Goal: Task Accomplishment & Management: Complete application form

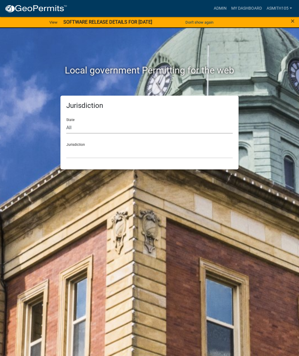
click at [104, 124] on select "All [US_STATE] [US_STATE] [US_STATE] [US_STATE] [US_STATE] [US_STATE] [US_STATE…" at bounding box center [149, 128] width 166 height 12
select select "[US_STATE]"
click at [135, 147] on select "[GEOGRAPHIC_DATA], [US_STATE][PERSON_NAME][GEOGRAPHIC_DATA], [US_STATE][PERSON_…" at bounding box center [149, 152] width 166 height 12
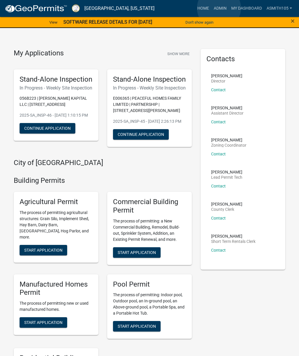
click at [219, 8] on link "Admin" at bounding box center [220, 8] width 18 height 11
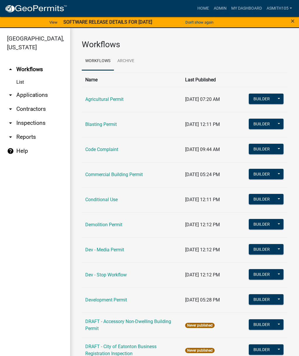
click at [33, 125] on link "arrow_drop_down Inspections" at bounding box center [35, 123] width 70 height 14
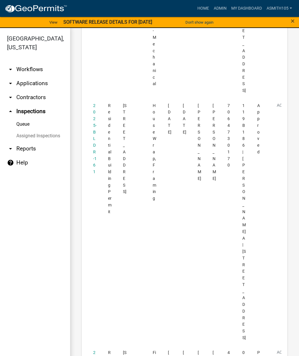
scroll to position [2256, 0]
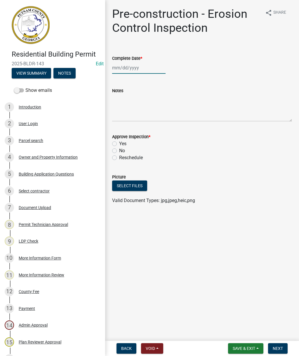
click at [134, 69] on div at bounding box center [138, 68] width 53 height 12
select select "9"
select select "2025"
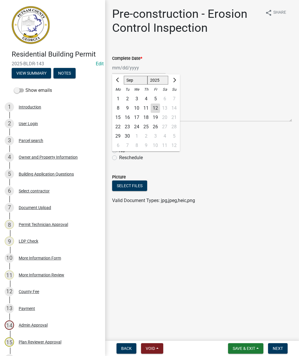
click at [145, 110] on div "11" at bounding box center [145, 108] width 9 height 9
type input "[DATE]"
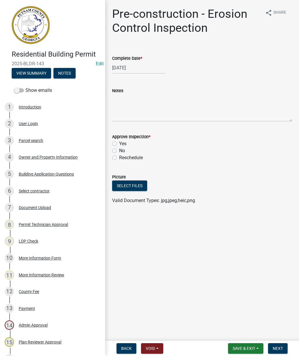
click at [119, 145] on label "Yes" at bounding box center [122, 143] width 7 height 7
click at [119, 144] on input "Yes" at bounding box center [121, 142] width 4 height 4
radio input "true"
click at [126, 109] on textarea "Notes" at bounding box center [202, 107] width 180 height 27
type textarea "P"
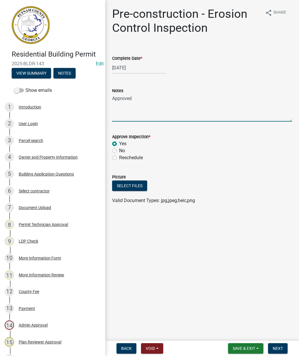
type textarea "Approved"
click at [285, 350] on button "Next" at bounding box center [278, 348] width 20 height 11
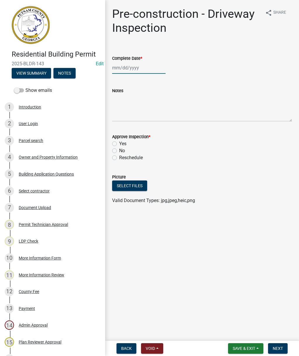
click at [124, 68] on div at bounding box center [138, 68] width 53 height 12
select select "9"
select select "2025"
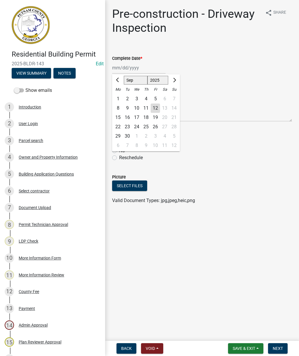
click at [151, 105] on div "12" at bounding box center [155, 108] width 9 height 9
type input "[DATE]"
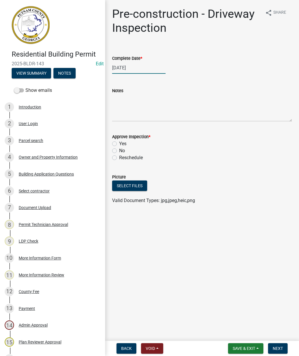
click at [139, 66] on div "[DATE]" at bounding box center [138, 68] width 53 height 12
select select "9"
select select "2025"
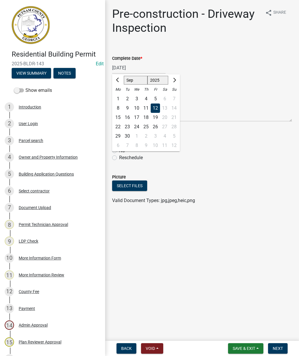
click at [146, 108] on div "11" at bounding box center [145, 108] width 9 height 9
type input "[DATE]"
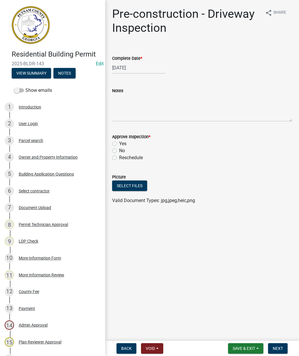
click at [119, 143] on label "Yes" at bounding box center [122, 143] width 7 height 7
click at [119, 143] on input "Yes" at bounding box center [121, 142] width 4 height 4
radio input "true"
click at [134, 107] on textarea "Notes" at bounding box center [202, 107] width 180 height 27
type textarea "Approved"
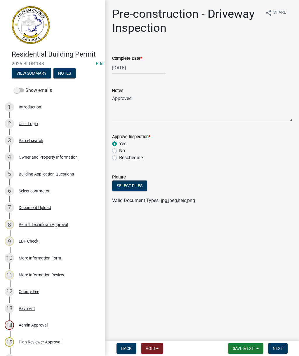
click at [283, 345] on button "Next" at bounding box center [278, 348] width 20 height 11
click at [145, 67] on div at bounding box center [138, 68] width 53 height 12
select select "9"
select select "2025"
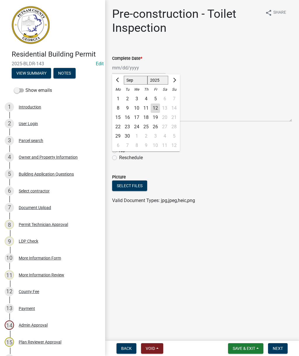
click at [144, 109] on div "11" at bounding box center [145, 108] width 9 height 9
type input "[DATE]"
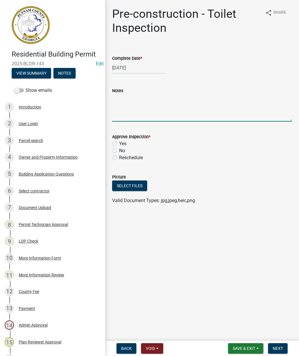
click at [129, 115] on textarea "Notes" at bounding box center [202, 107] width 180 height 27
type textarea "Toilet previously onsite"
click at [119, 146] on label "Yes" at bounding box center [122, 143] width 7 height 7
click at [119, 144] on input "Yes" at bounding box center [121, 142] width 4 height 4
radio input "true"
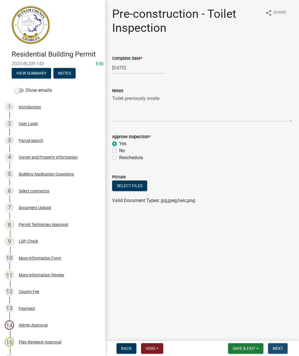
click at [282, 352] on button "Next" at bounding box center [278, 348] width 20 height 11
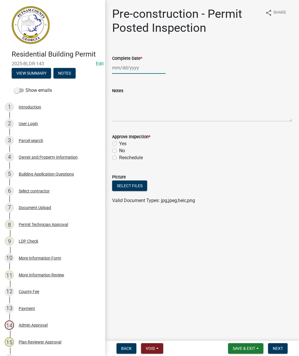
click at [134, 67] on div at bounding box center [138, 68] width 53 height 12
select select "9"
select select "2025"
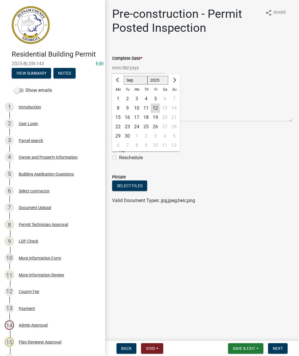
click at [145, 109] on div "11" at bounding box center [145, 108] width 9 height 9
type input "[DATE]"
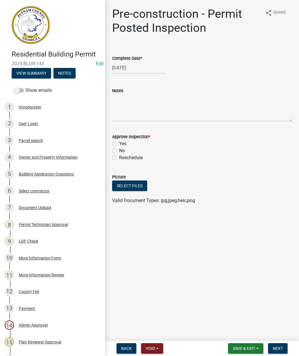
click at [119, 142] on label "Yes" at bounding box center [122, 143] width 7 height 7
click at [119, 142] on input "Yes" at bounding box center [121, 142] width 4 height 4
radio input "true"
click at [136, 110] on textarea "Notes" at bounding box center [202, 107] width 180 height 27
type textarea "Approved"
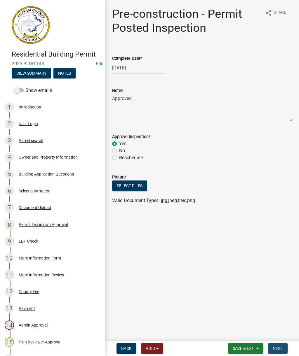
click at [278, 348] on span "Next" at bounding box center [278, 348] width 10 height 5
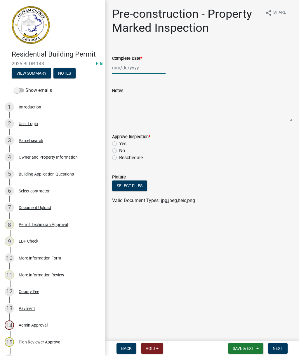
click at [133, 69] on div at bounding box center [138, 68] width 53 height 12
select select "9"
select select "2025"
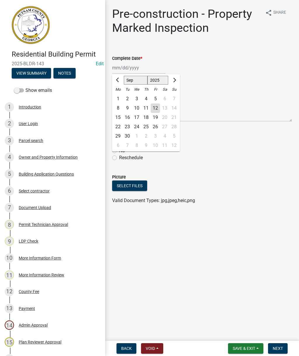
click at [147, 108] on div "11" at bounding box center [145, 108] width 9 height 9
type input "[DATE]"
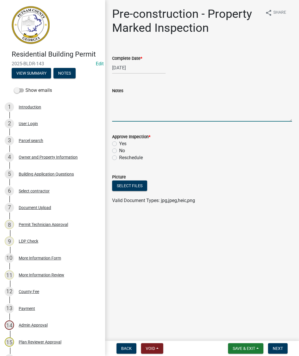
click at [128, 106] on textarea "Notes" at bounding box center [202, 107] width 180 height 27
type textarea "Approved"
click at [119, 144] on label "Yes" at bounding box center [122, 143] width 7 height 7
click at [119, 144] on input "Yes" at bounding box center [121, 142] width 4 height 4
radio input "true"
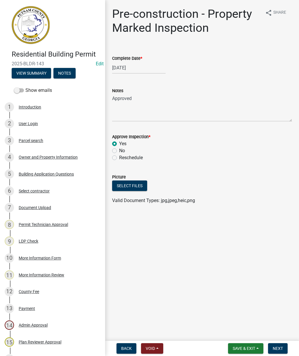
click at [283, 350] on button "Next" at bounding box center [278, 348] width 20 height 11
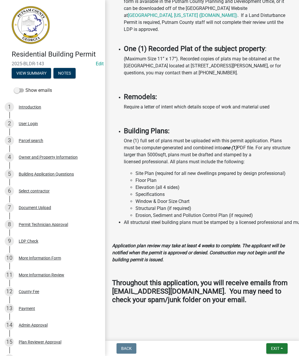
scroll to position [1215, 0]
click at [277, 350] on span "Exit" at bounding box center [275, 348] width 8 height 5
click at [261, 335] on button "Save & Exit" at bounding box center [264, 334] width 47 height 14
